Goal: Contribute content: Contribute content

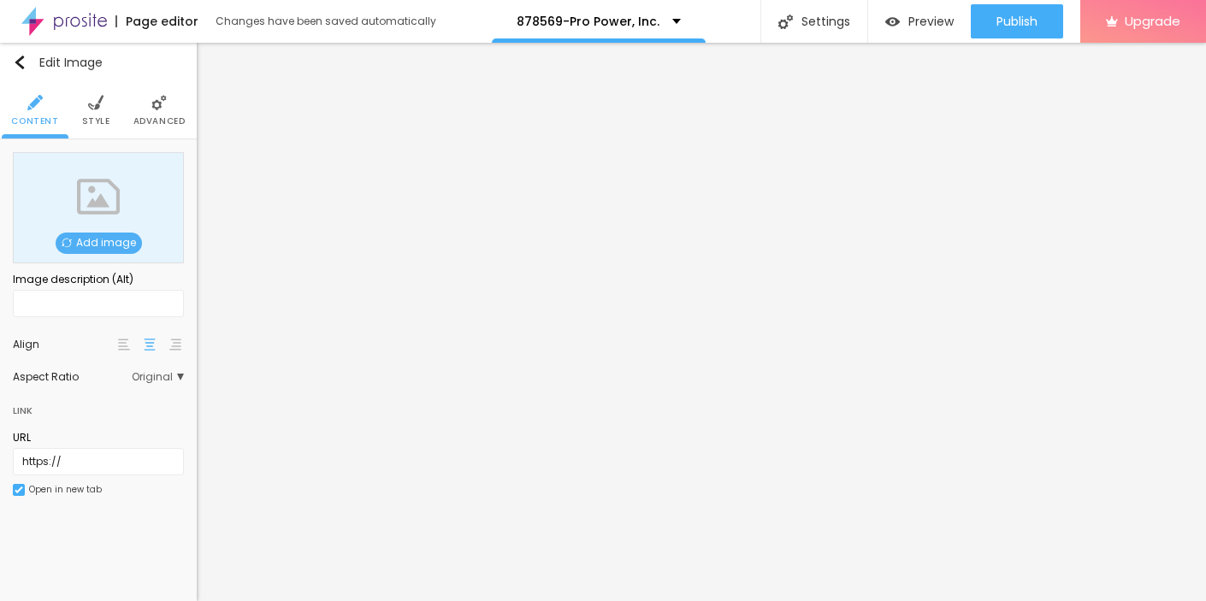
click at [83, 242] on span "Add image" at bounding box center [99, 243] width 86 height 21
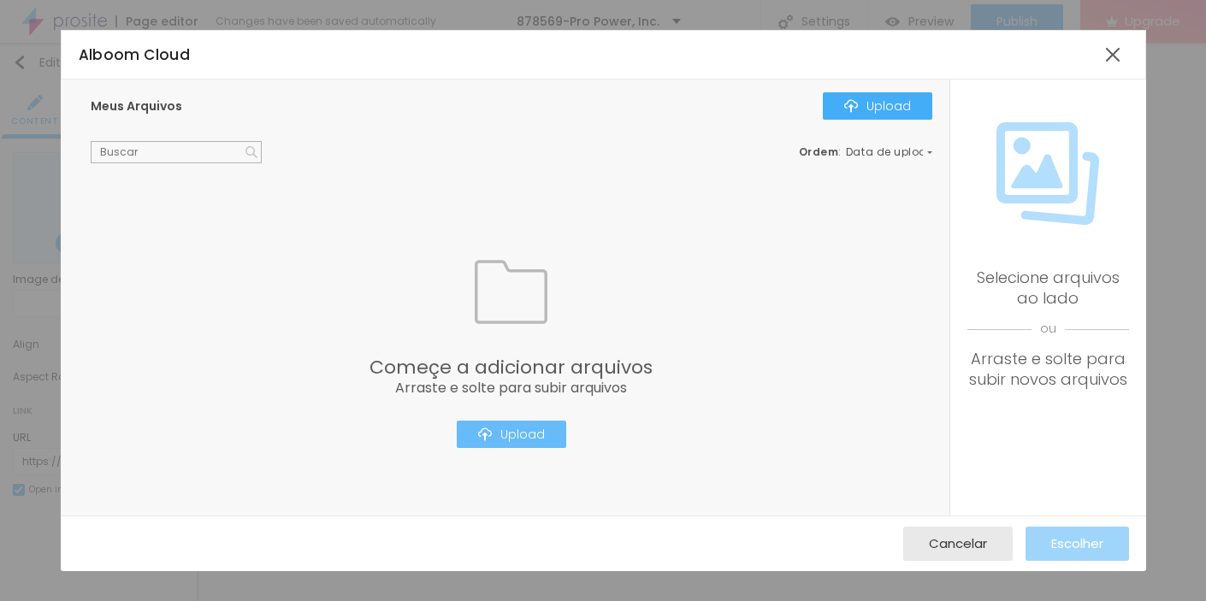
click at [515, 431] on div "Upload" at bounding box center [511, 435] width 67 height 14
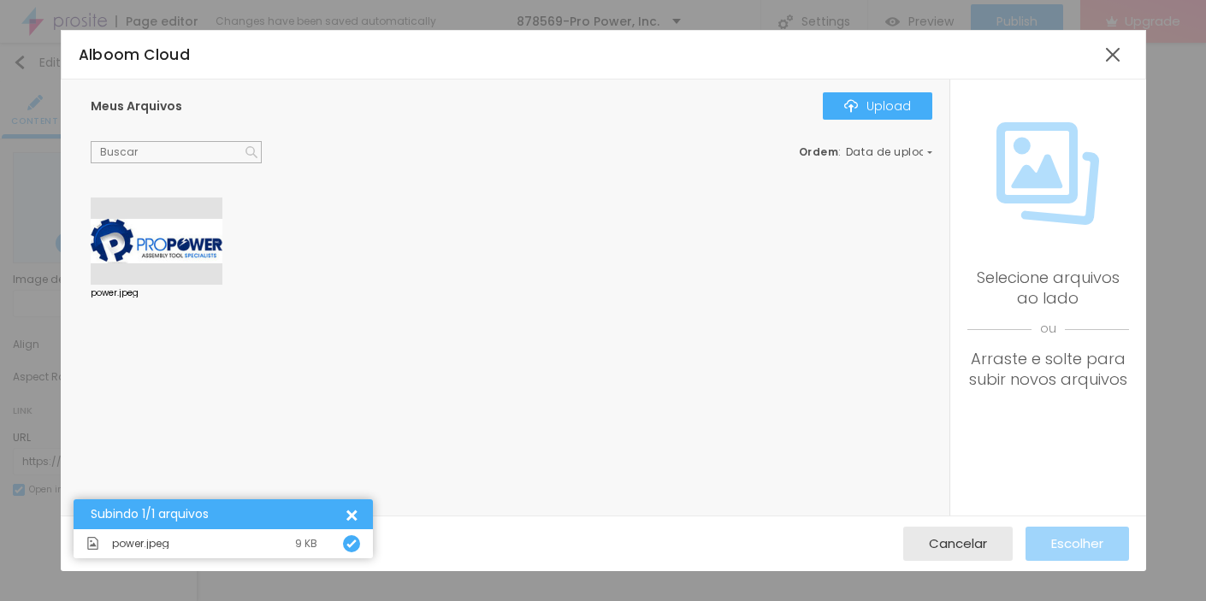
click at [145, 254] on div at bounding box center [157, 241] width 132 height 87
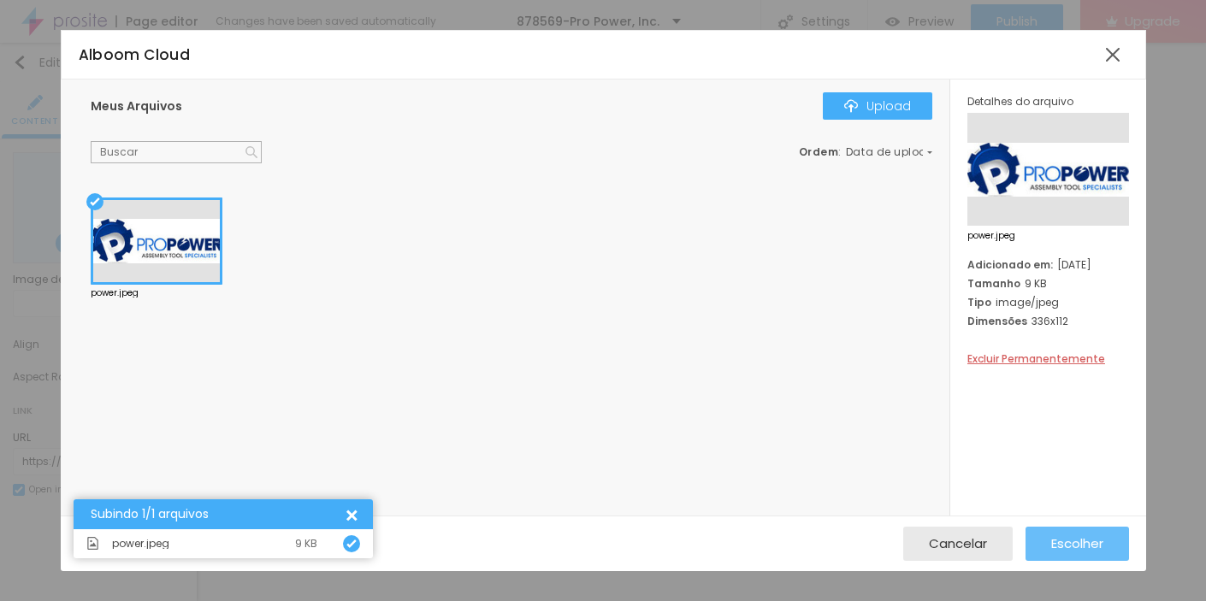
click at [1056, 541] on span "Escolher" at bounding box center [1077, 543] width 52 height 15
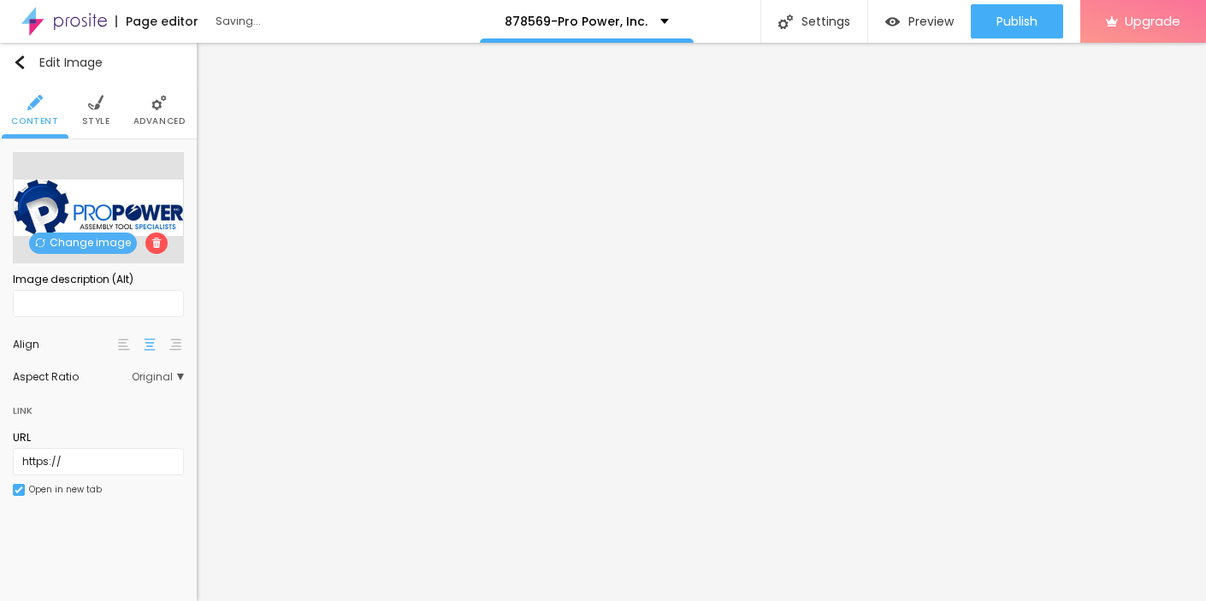
click at [88, 111] on li "Style" at bounding box center [96, 110] width 28 height 56
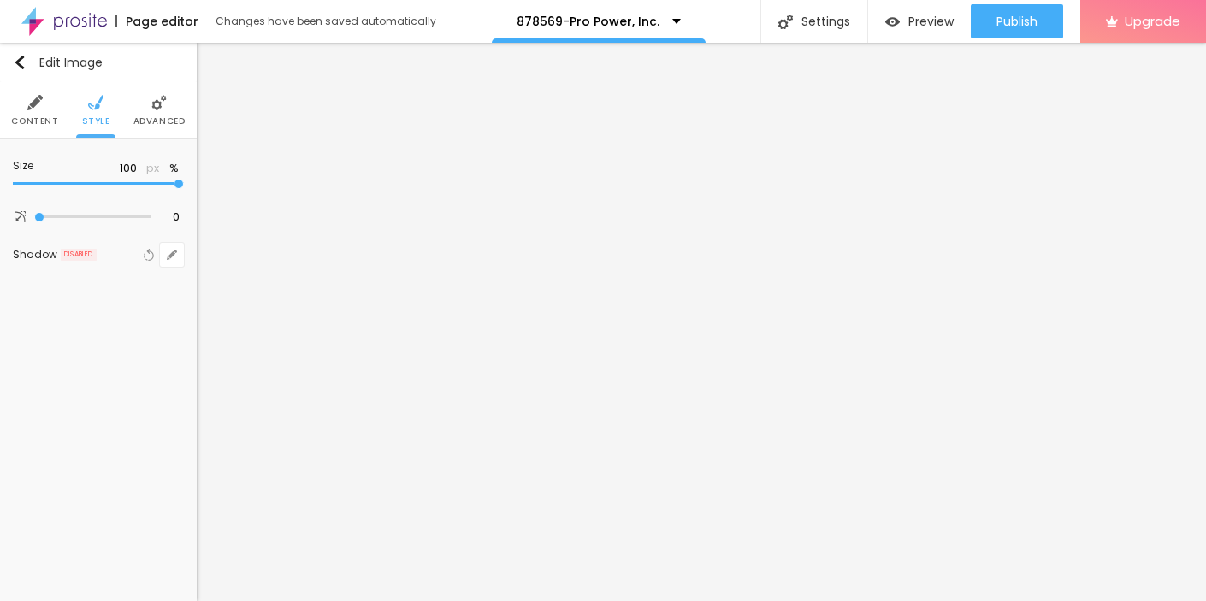
type input "95"
type input "90"
type input "85"
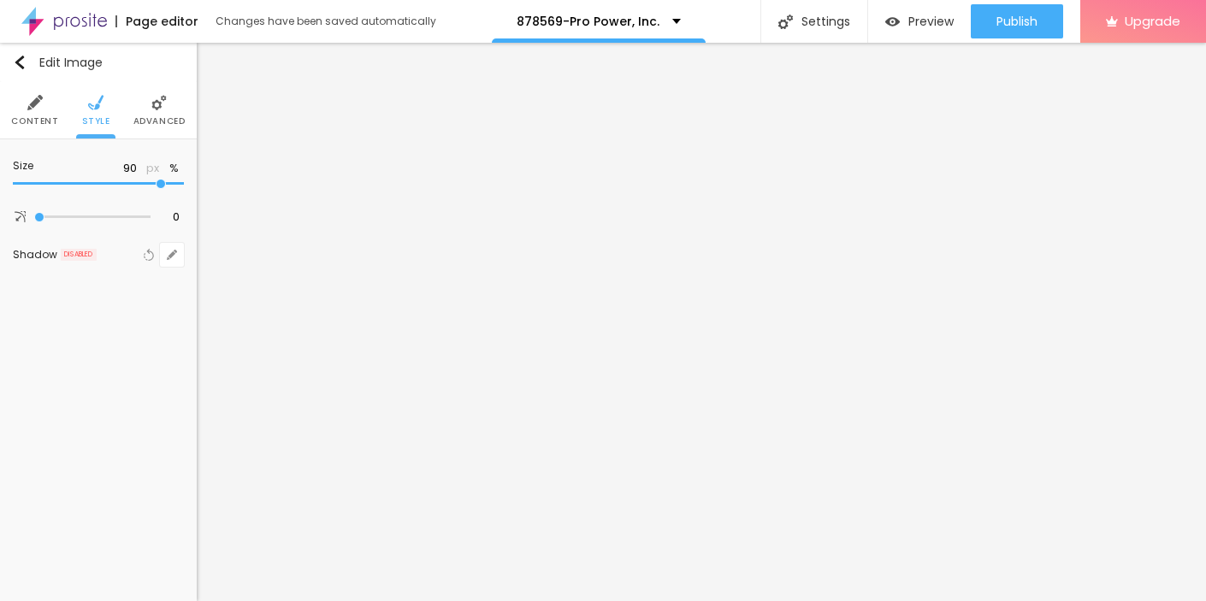
type input "85"
type input "80"
type input "70"
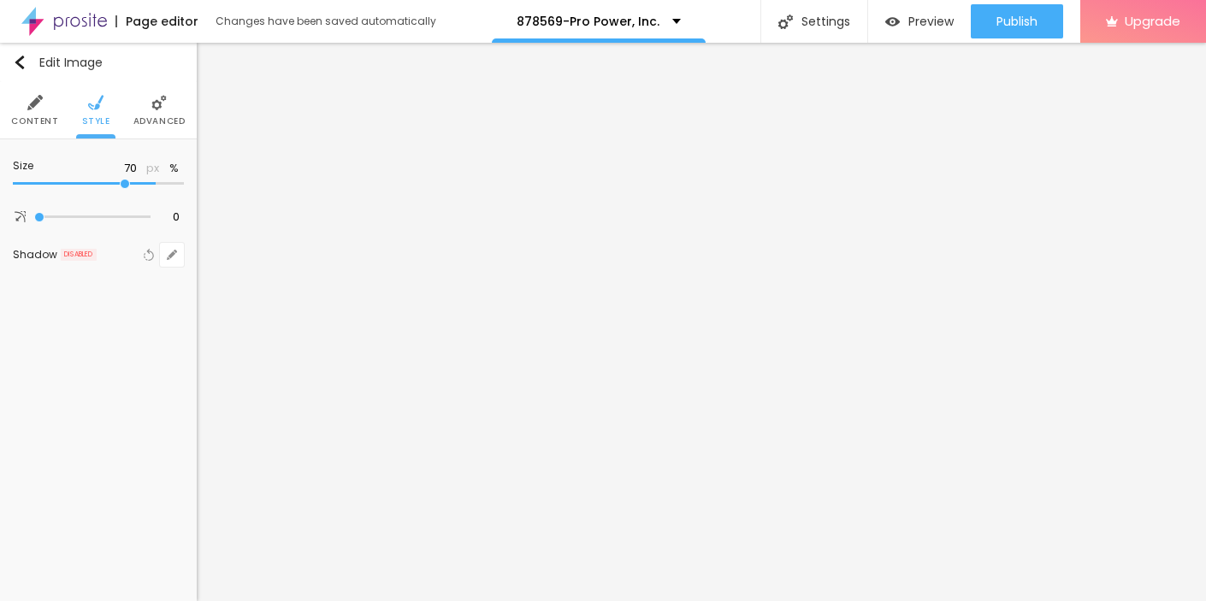
type input "60"
type input "55"
type input "50"
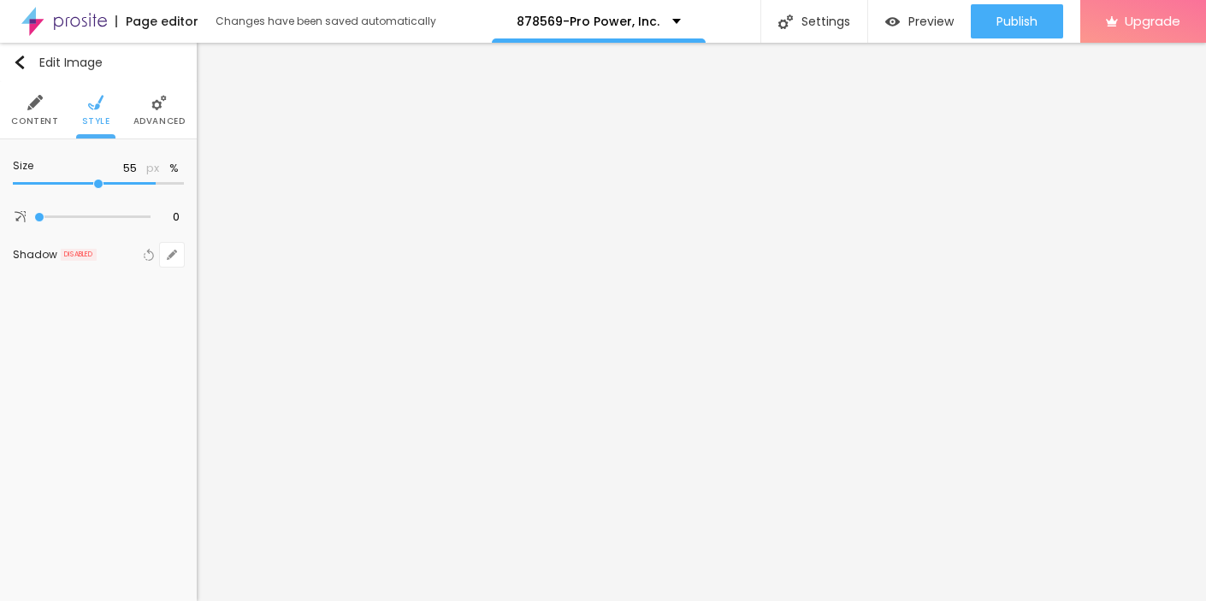
type input "50"
type input "45"
type input "40"
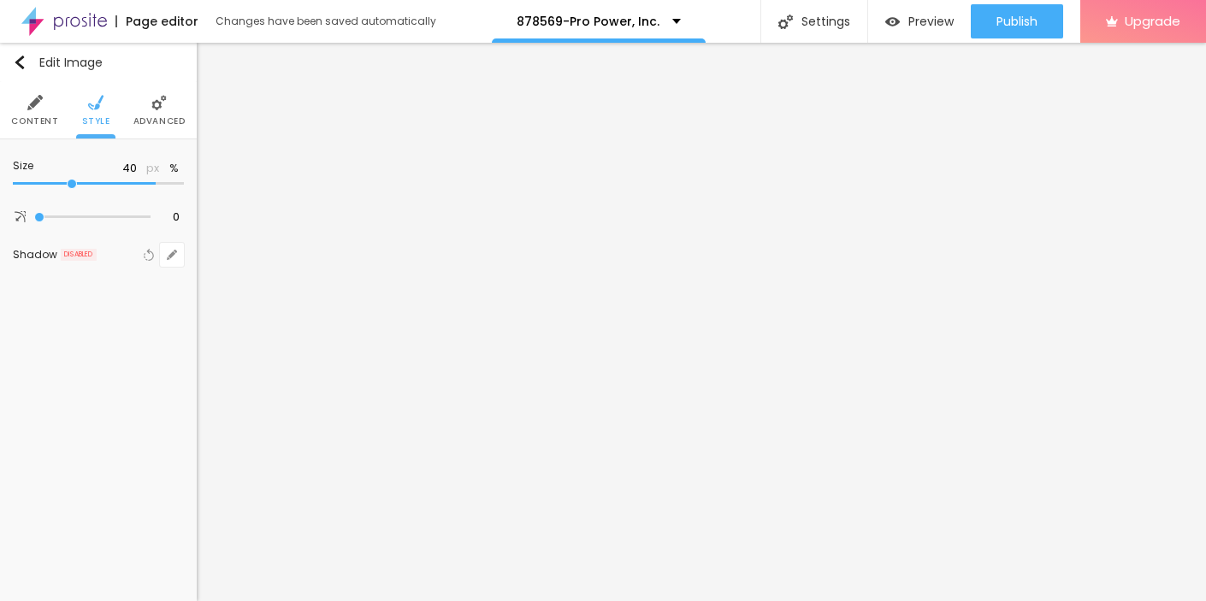
type input "35"
type input "30"
type input "25"
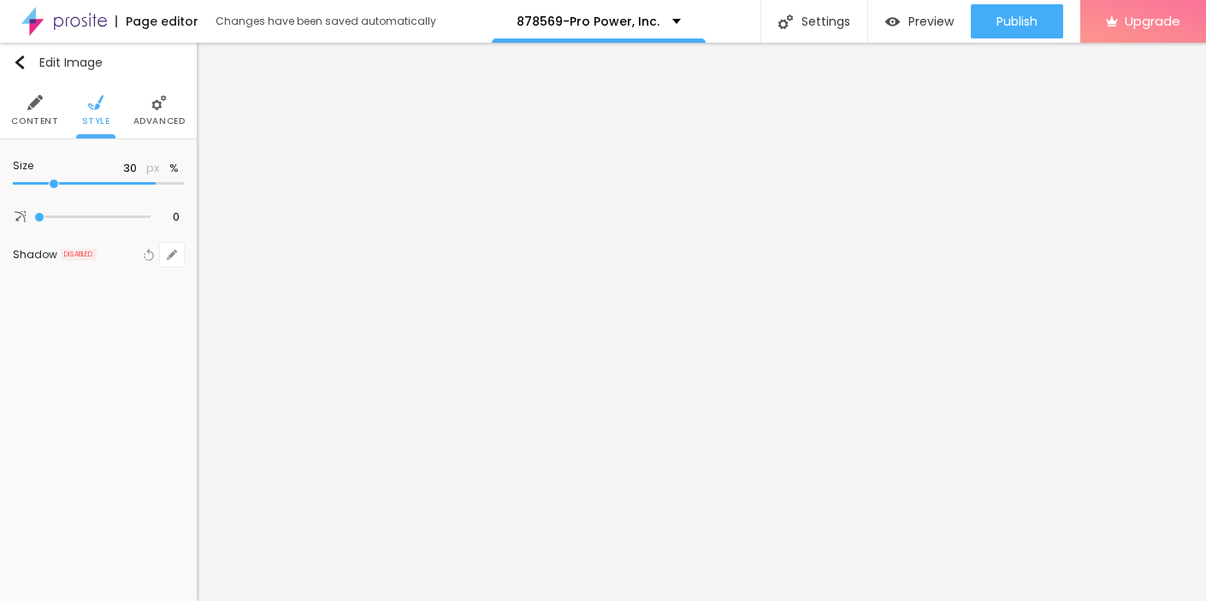
type input "25"
type input "20"
type input "15"
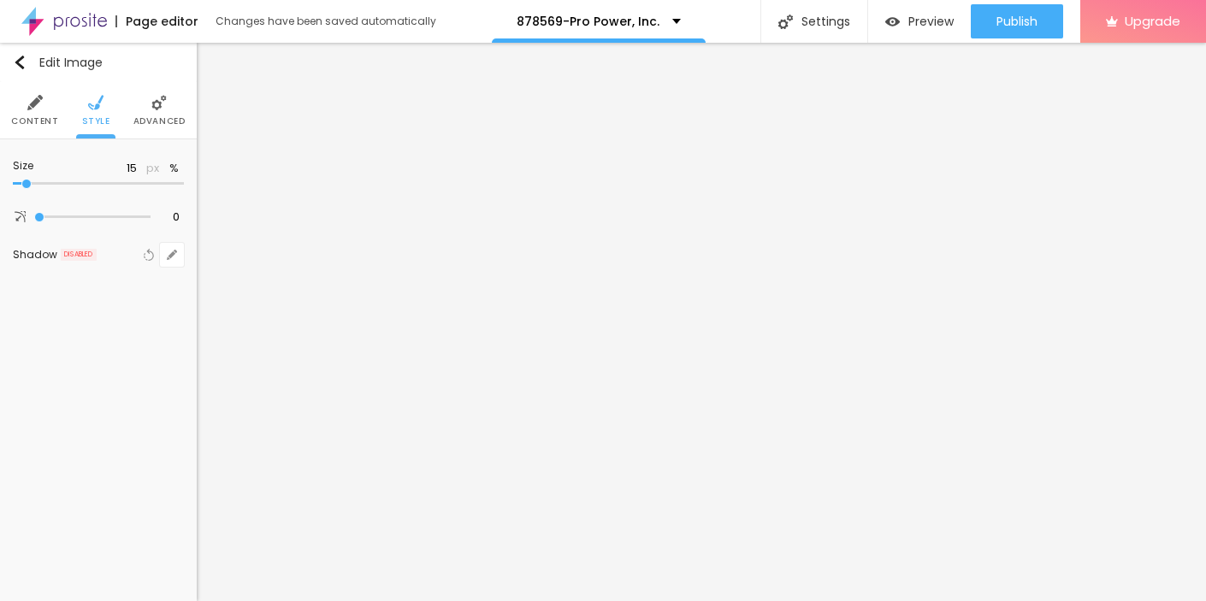
type input "10"
drag, startPoint x: 179, startPoint y: 182, endPoint x: -1, endPoint y: 185, distance: 179.7
type input "10"
click at [13, 185] on input "range" at bounding box center [98, 184] width 171 height 9
click at [16, 59] on img "button" at bounding box center [20, 63] width 14 height 14
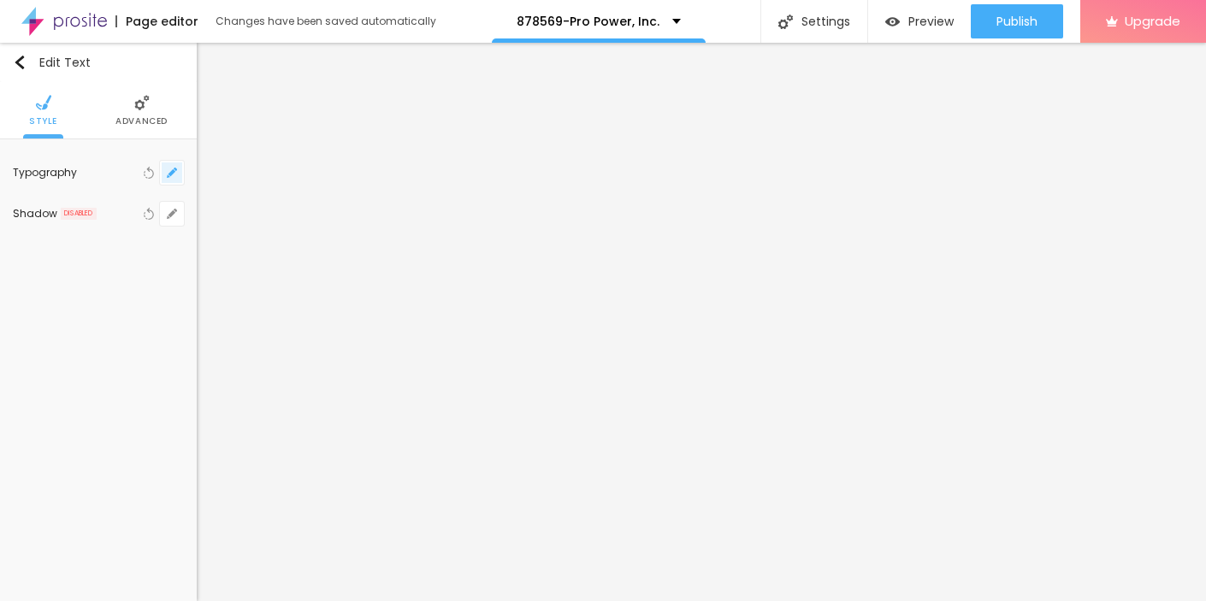
click at [168, 173] on icon "button" at bounding box center [172, 173] width 10 height 10
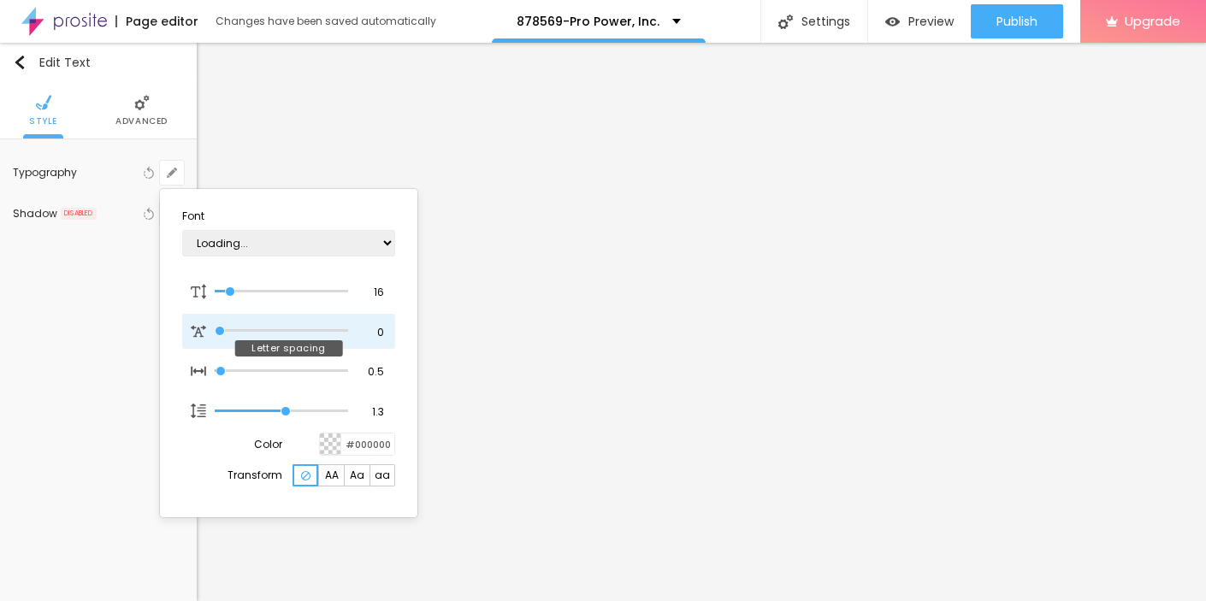
type input "1"
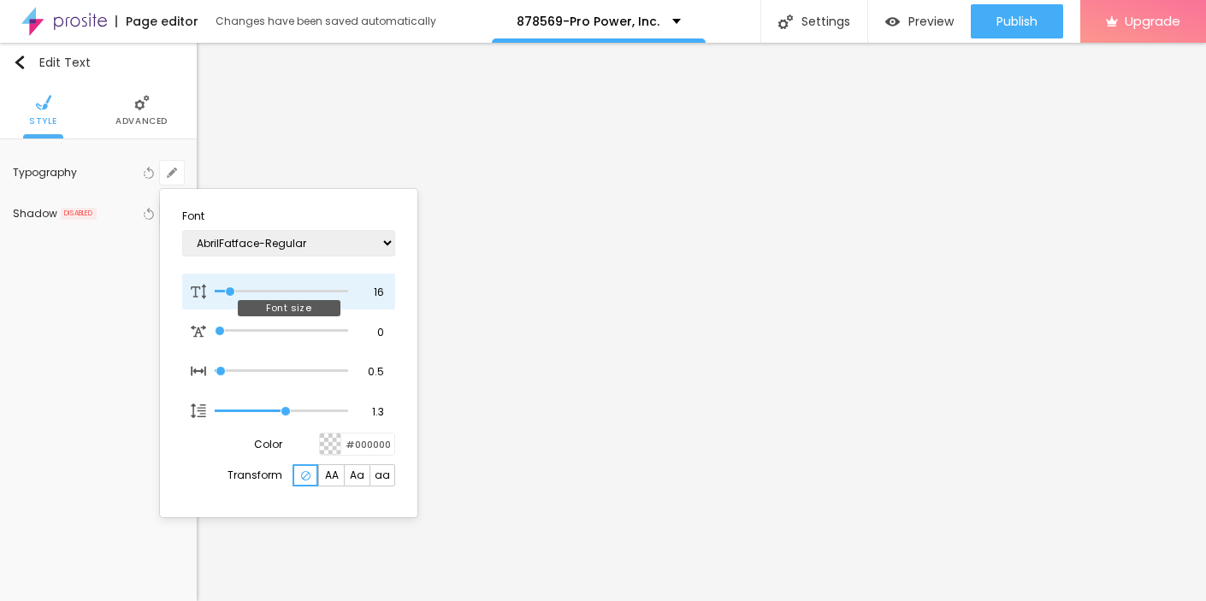
type input "15"
type input "1"
type input "16"
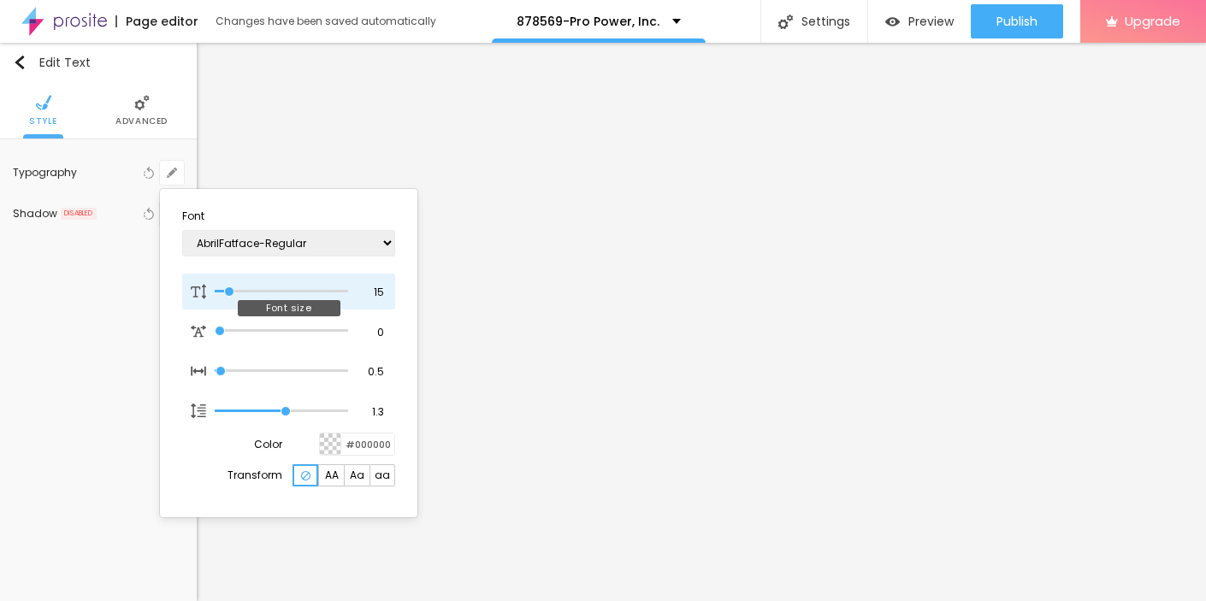
type input "1"
type input "17"
type input "1"
type input "18"
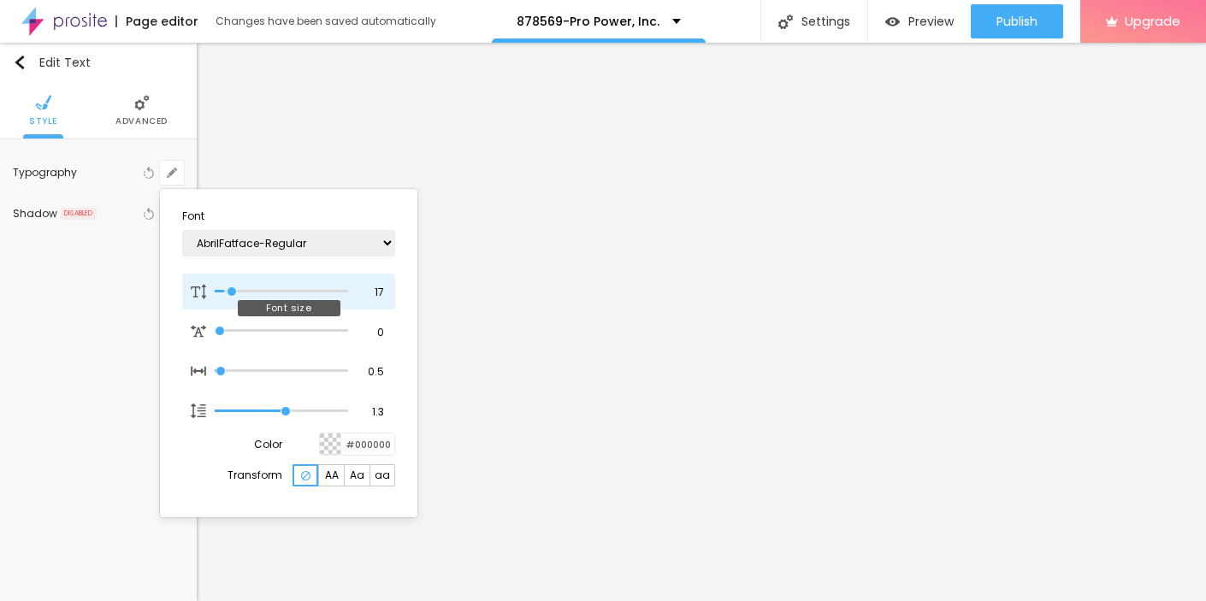
type input "18"
type input "1"
type input "19"
type input "1"
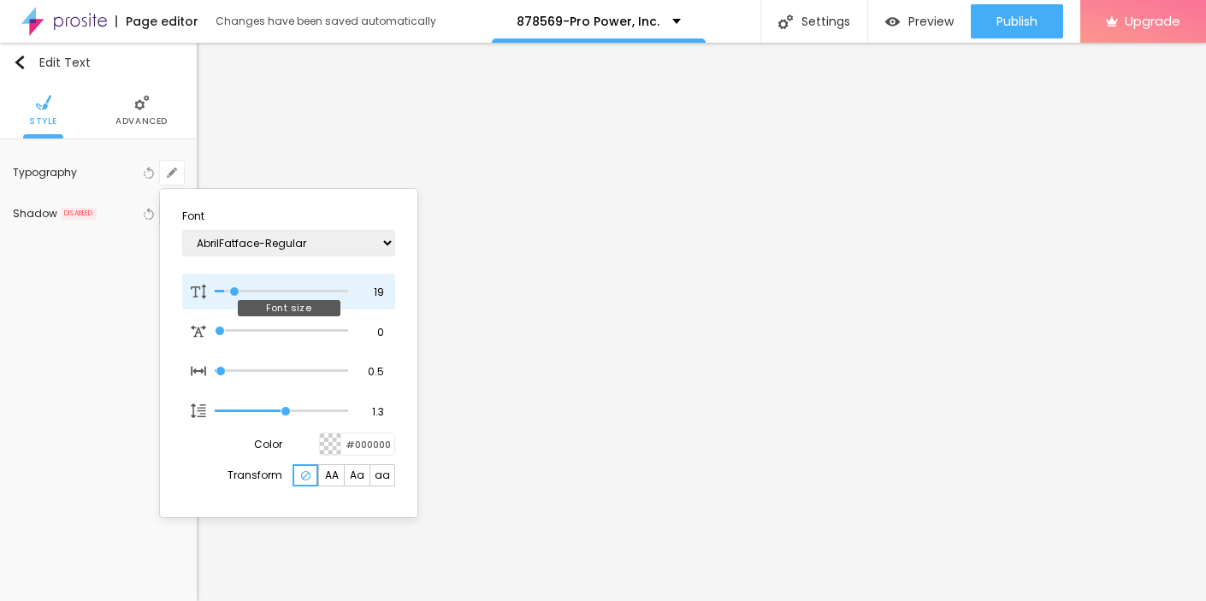
type input "20"
type input "1"
type input "21"
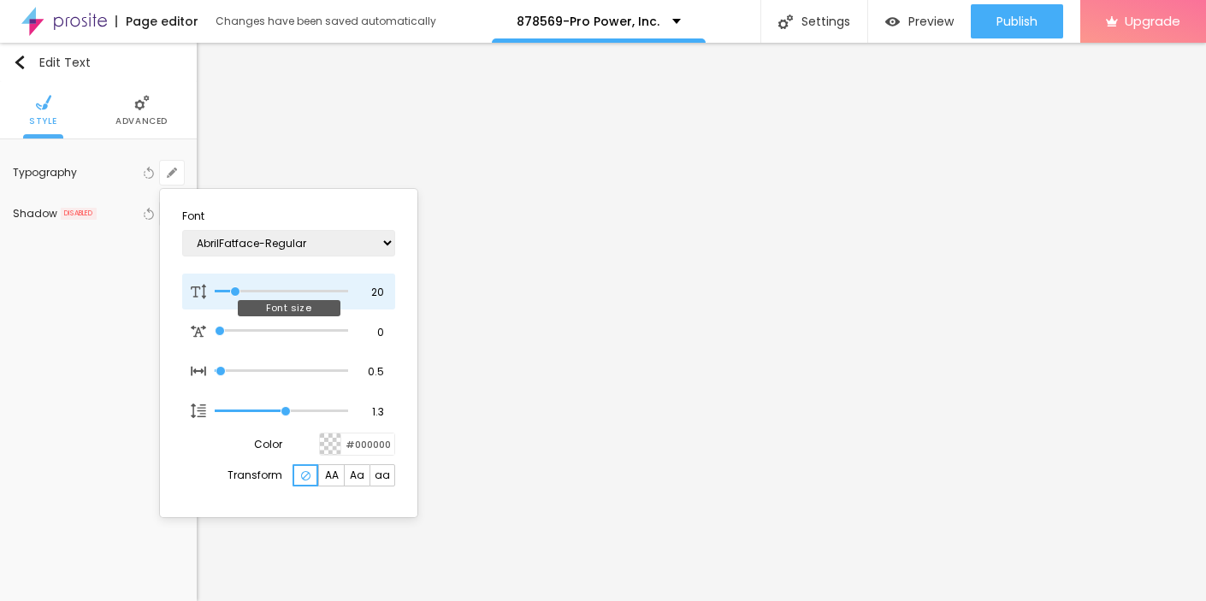
type input "1"
type input "22"
type input "1"
type input "23"
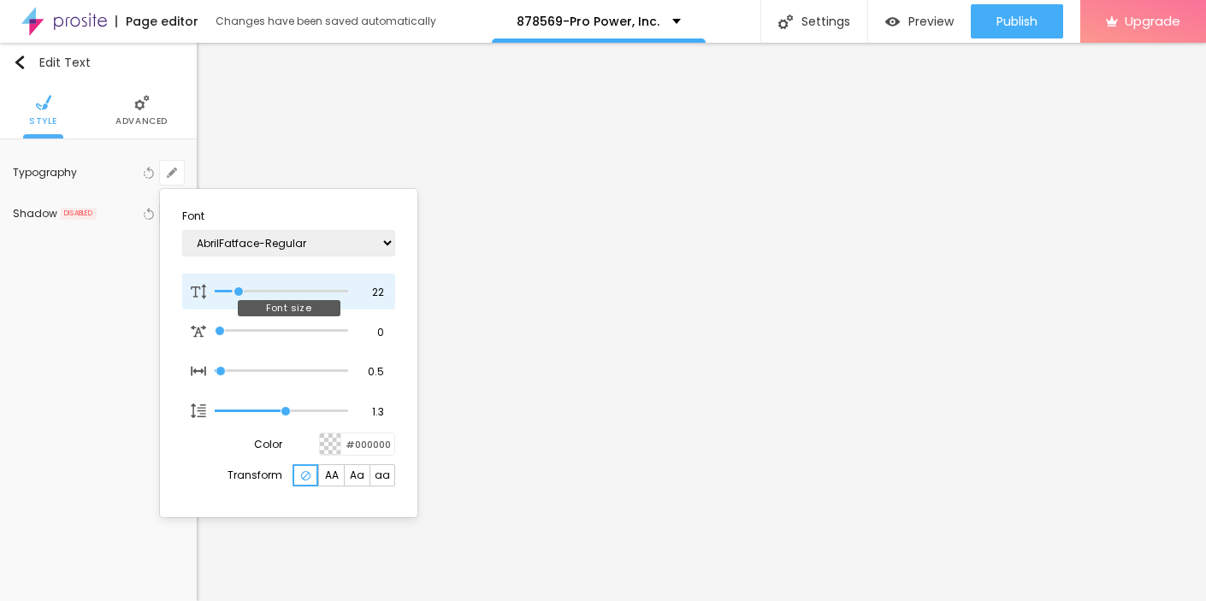
type input "23"
type input "1"
type input "24"
type input "1"
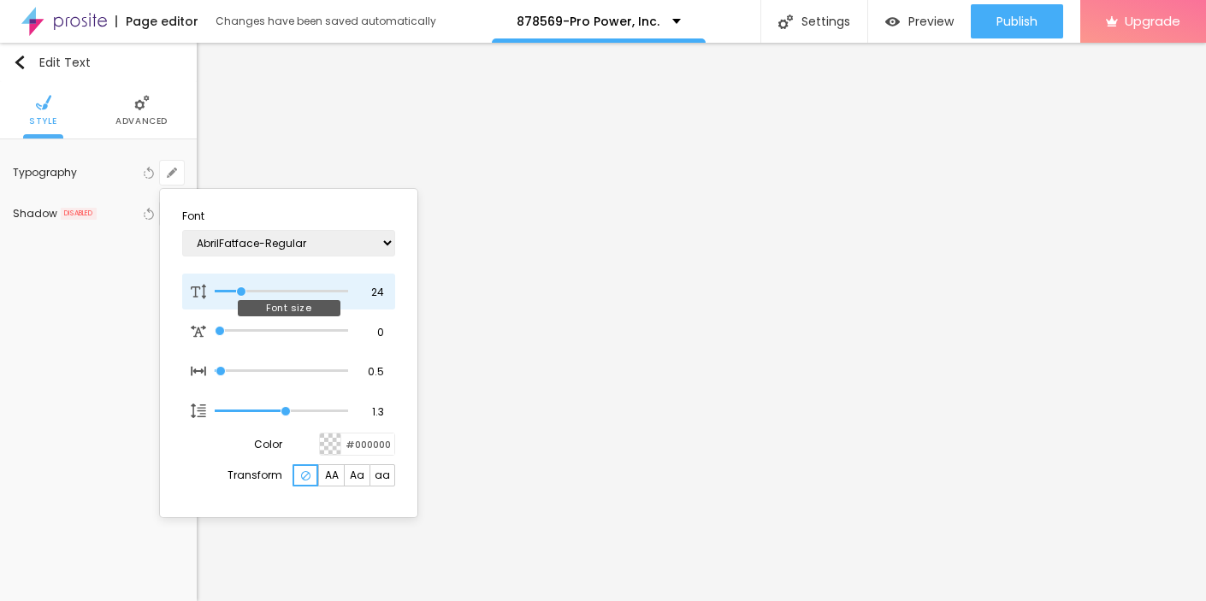
type input "25"
type input "1"
drag, startPoint x: 228, startPoint y: 292, endPoint x: 243, endPoint y: 292, distance: 14.5
type input "25"
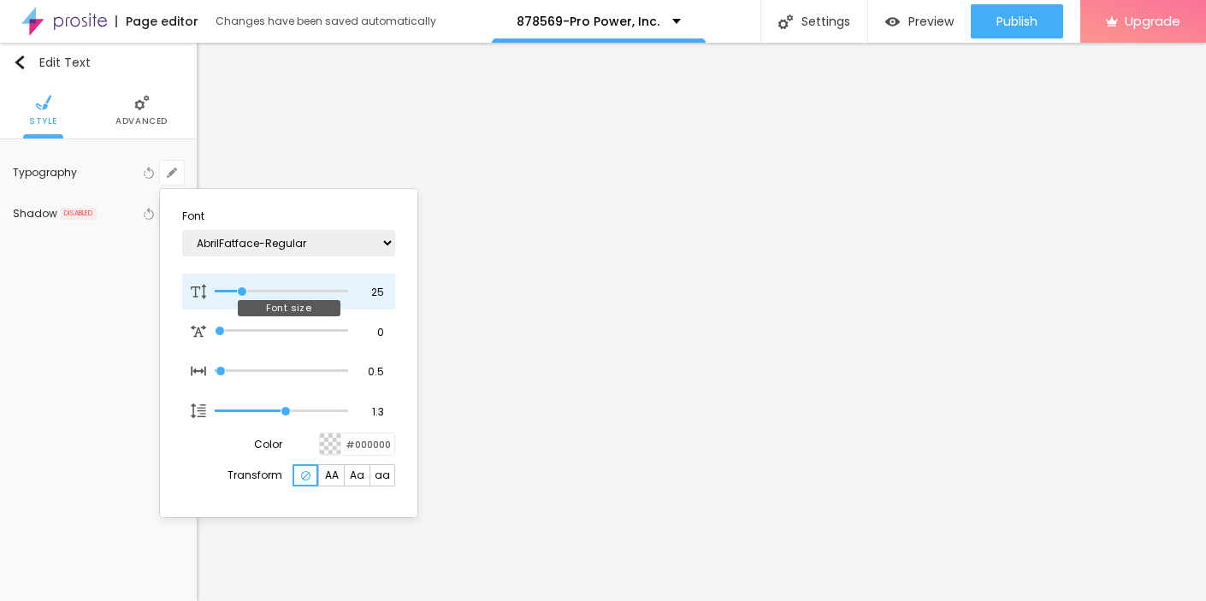
click at [243, 292] on input "range" at bounding box center [281, 291] width 133 height 9
click at [517, 392] on div at bounding box center [603, 300] width 1206 height 601
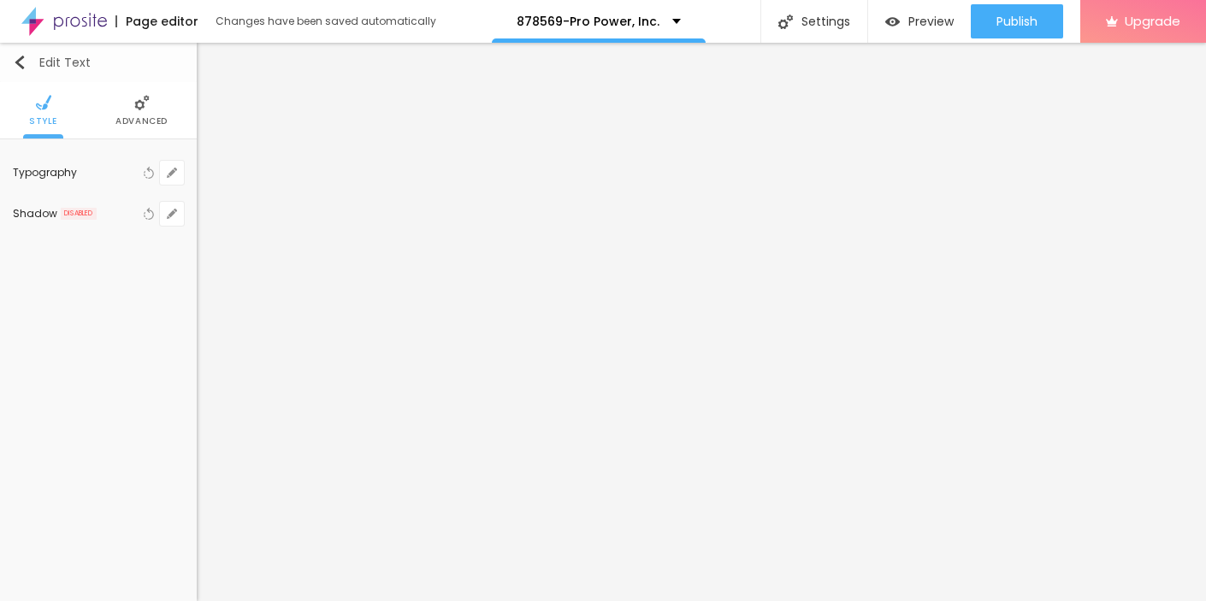
click at [19, 63] on img "button" at bounding box center [20, 63] width 14 height 14
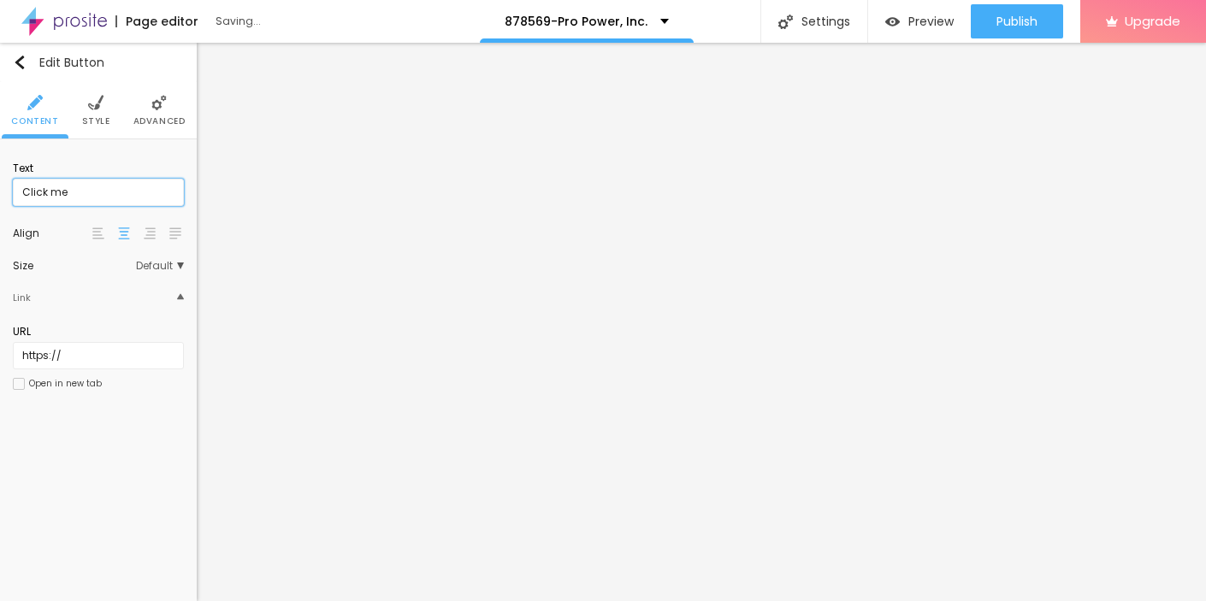
drag, startPoint x: 86, startPoint y: 193, endPoint x: 4, endPoint y: 192, distance: 81.3
click at [13, 192] on input "Click me" at bounding box center [98, 192] width 171 height 27
paste input "→ VIEW DOCUMENT HERE"
type input "→ VIEW DOCUMENT HERE"
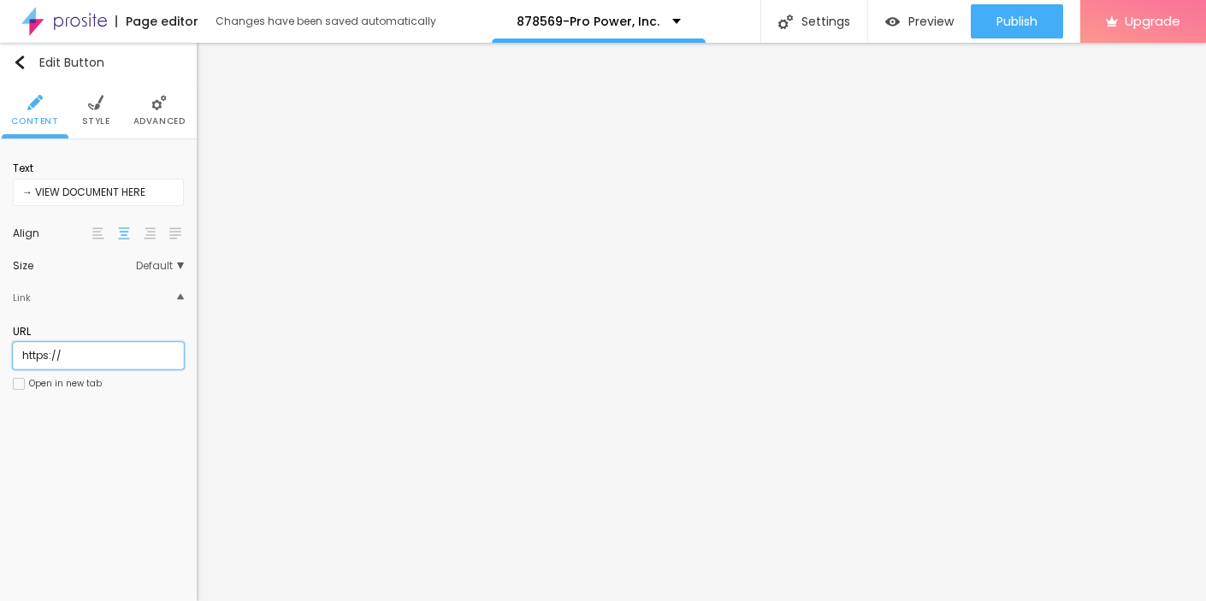
drag, startPoint x: 75, startPoint y: 369, endPoint x: -4, endPoint y: 366, distance: 79.6
click at [13, 366] on input "https://" at bounding box center [98, 355] width 171 height 27
paste input "[DOMAIN_NAME]"
type input "[URL][DOMAIN_NAME]"
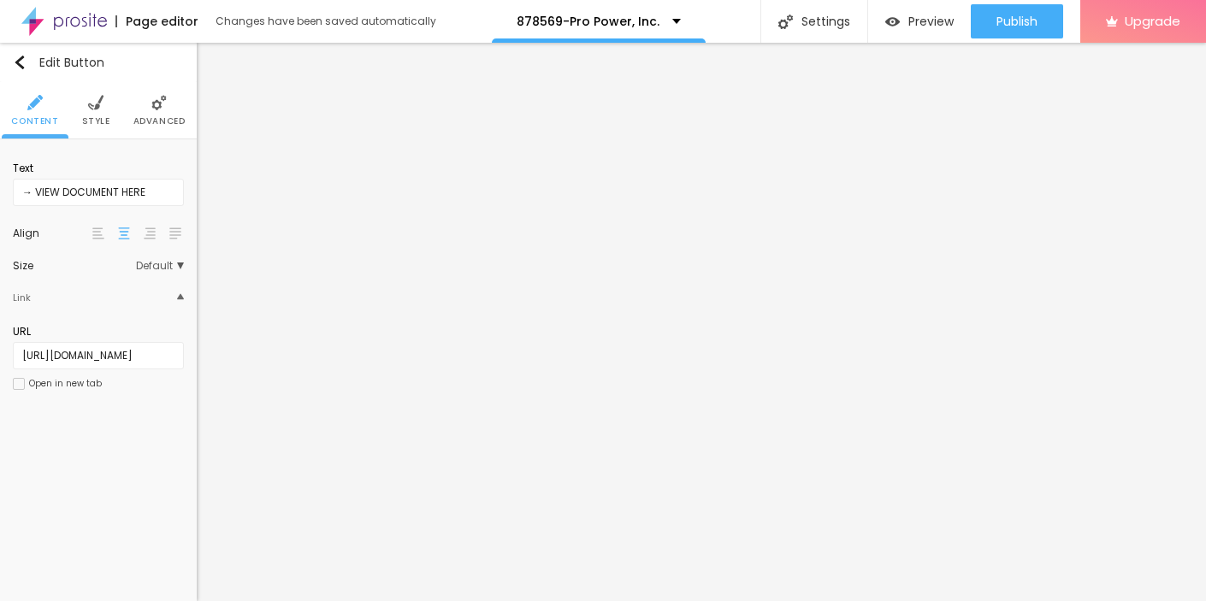
click at [99, 113] on li "Style" at bounding box center [96, 110] width 28 height 56
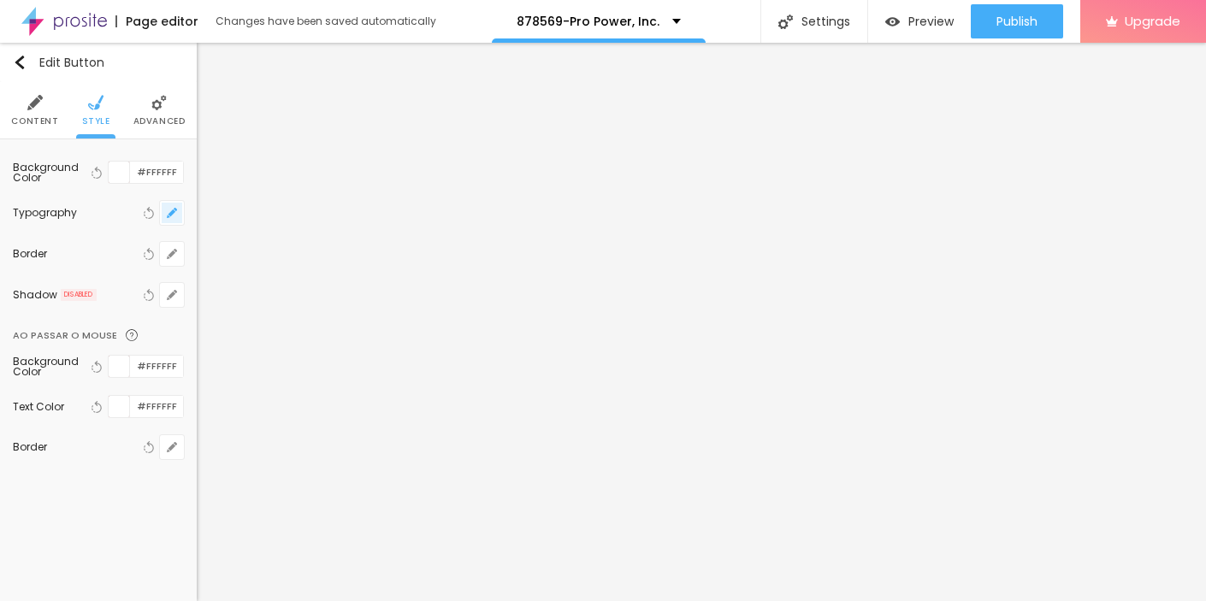
click at [166, 216] on button "button" at bounding box center [172, 213] width 24 height 24
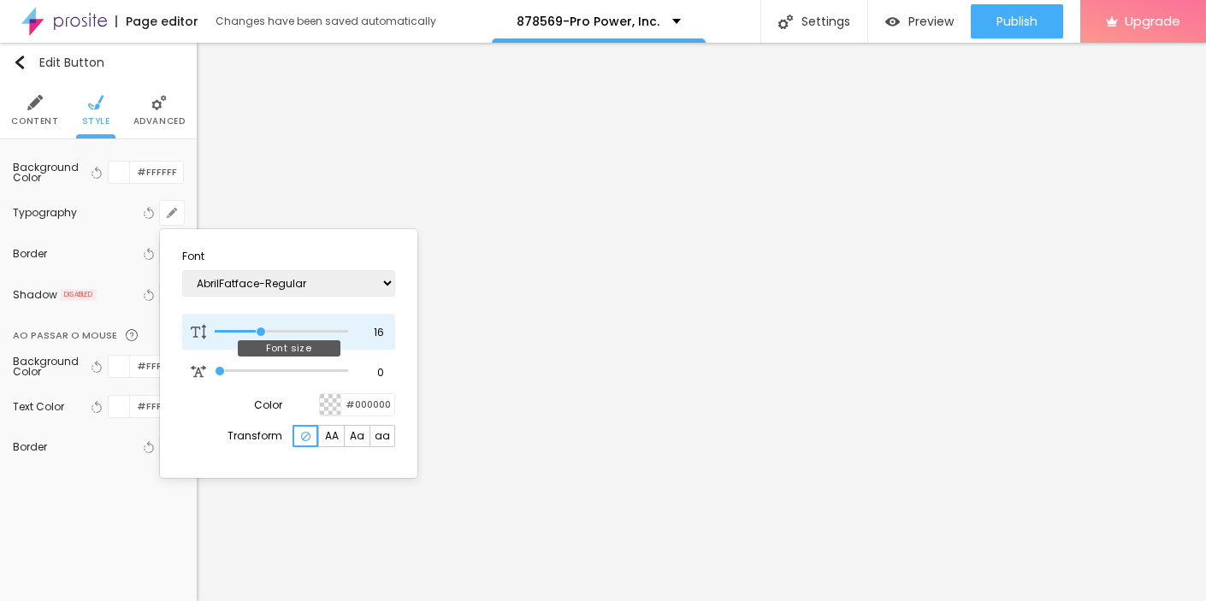
type input "17"
type input "18"
type input "19"
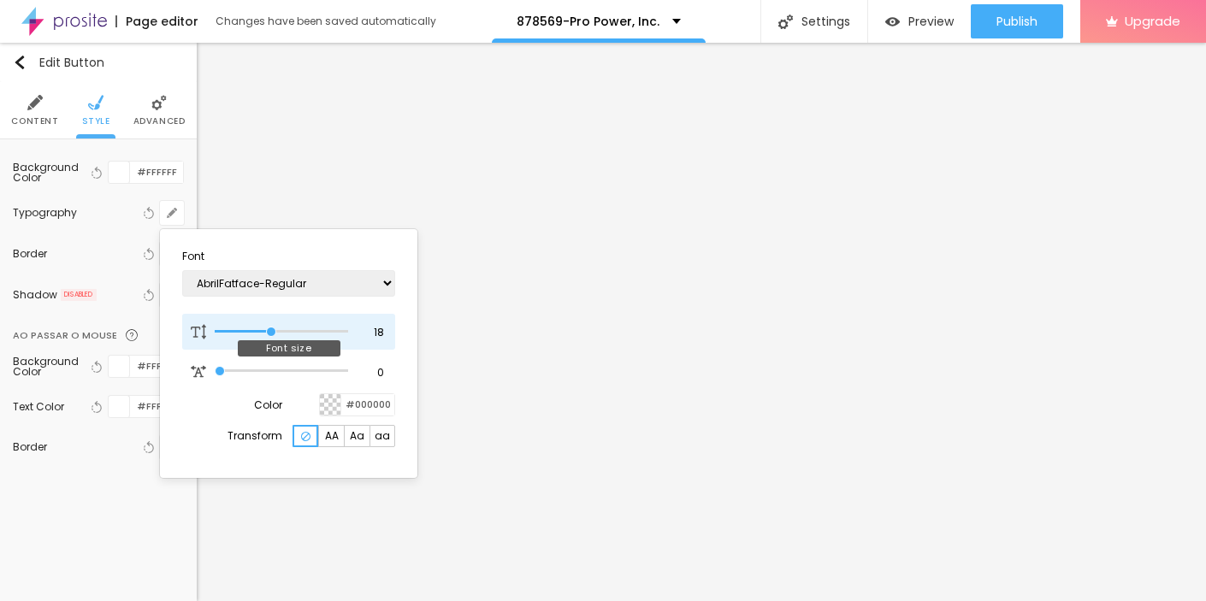
type input "19"
type input "20"
type input "21"
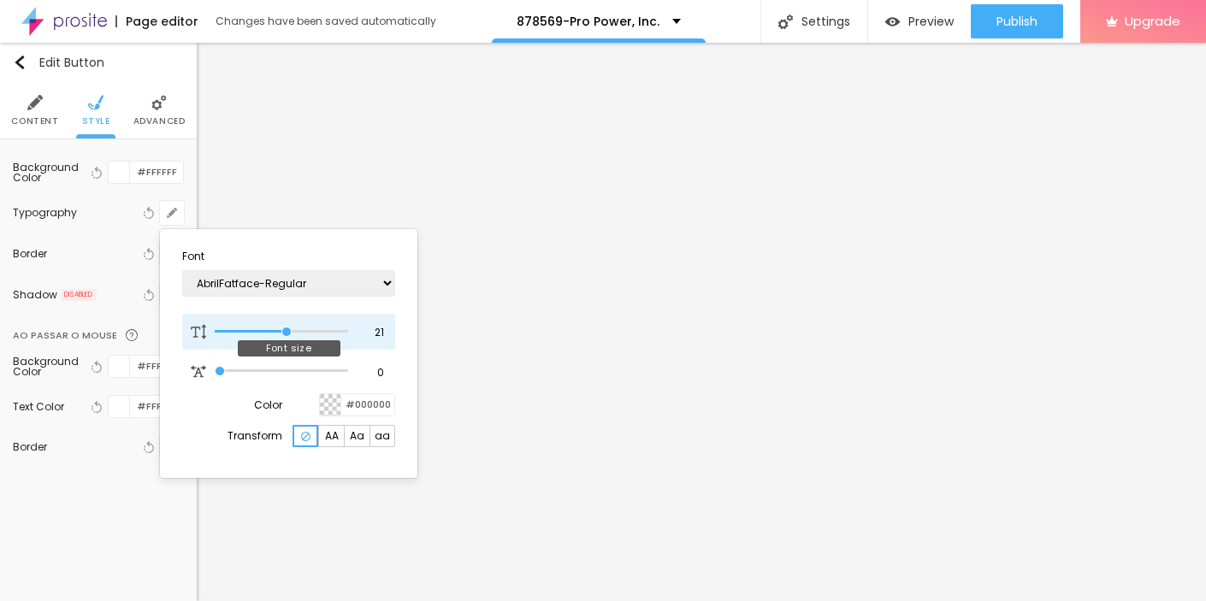
type input "22"
drag, startPoint x: 260, startPoint y: 331, endPoint x: 290, endPoint y: 333, distance: 30.0
type input "22"
click at [290, 333] on input "range" at bounding box center [281, 332] width 133 height 9
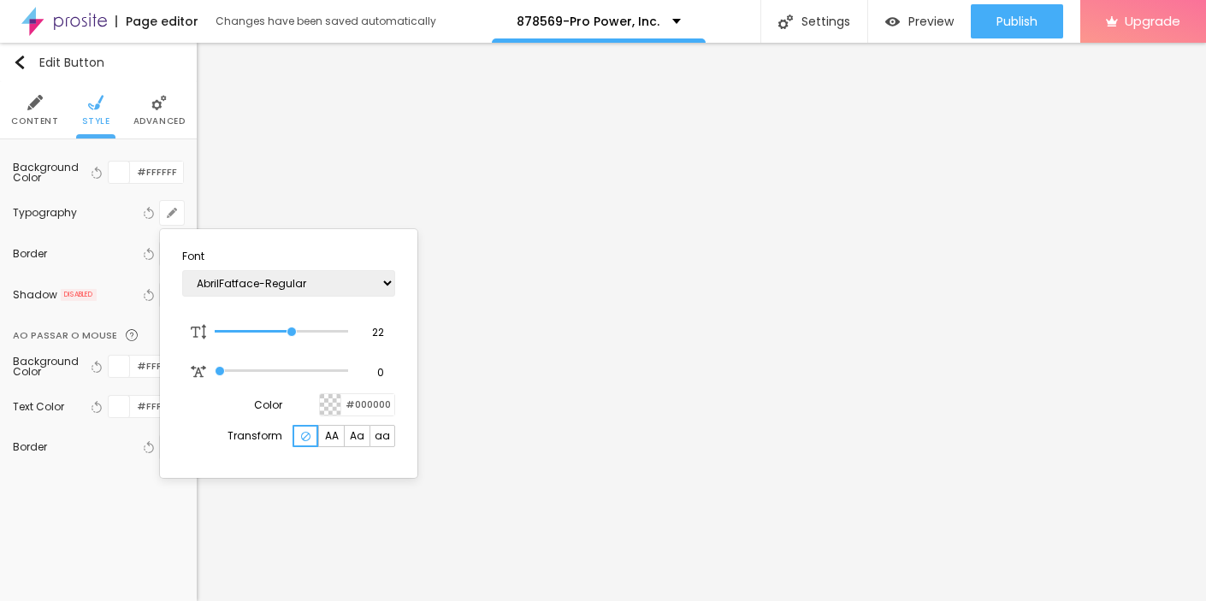
click at [538, 441] on div at bounding box center [603, 300] width 1206 height 601
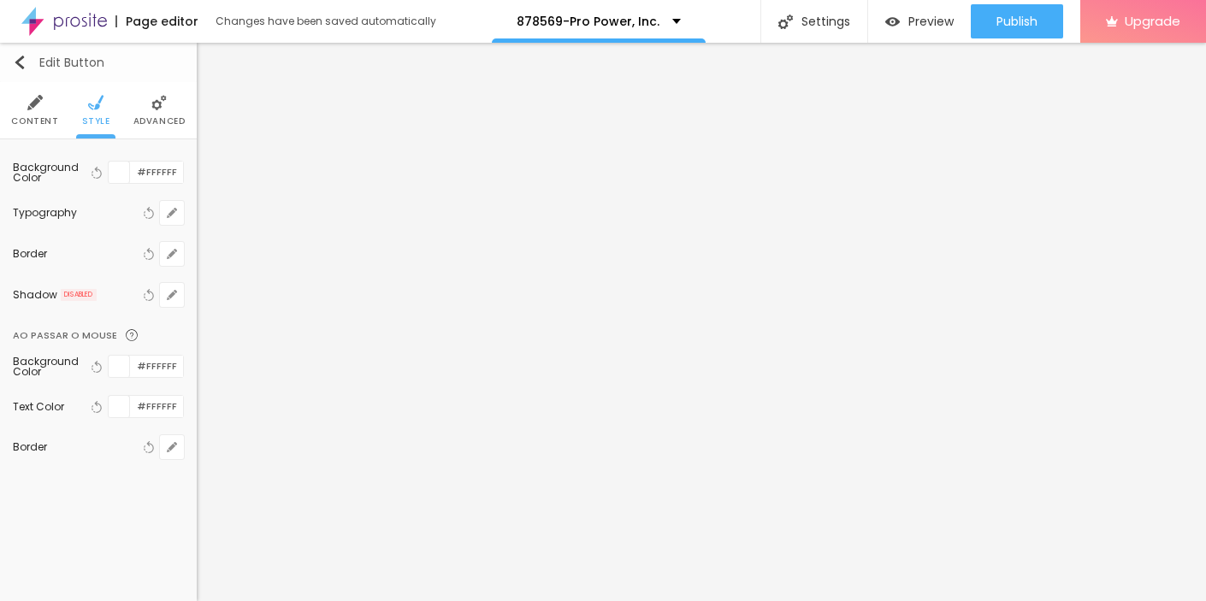
click at [15, 63] on img "button" at bounding box center [20, 63] width 14 height 14
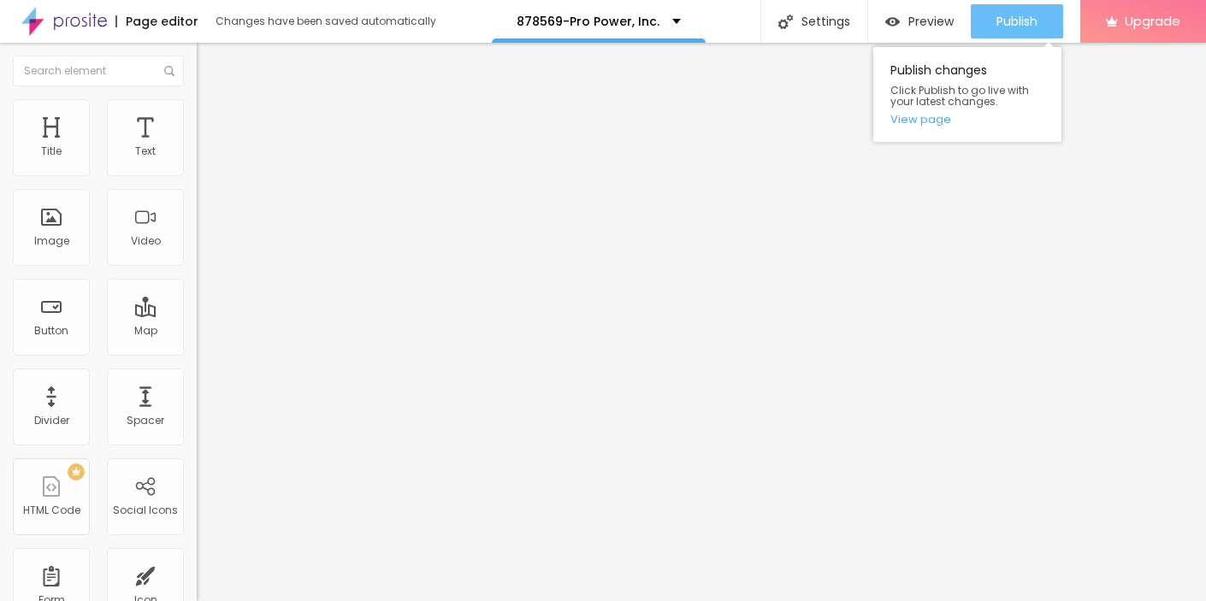
click at [1002, 21] on span "Publish" at bounding box center [1017, 22] width 41 height 14
